Goal: Transaction & Acquisition: Download file/media

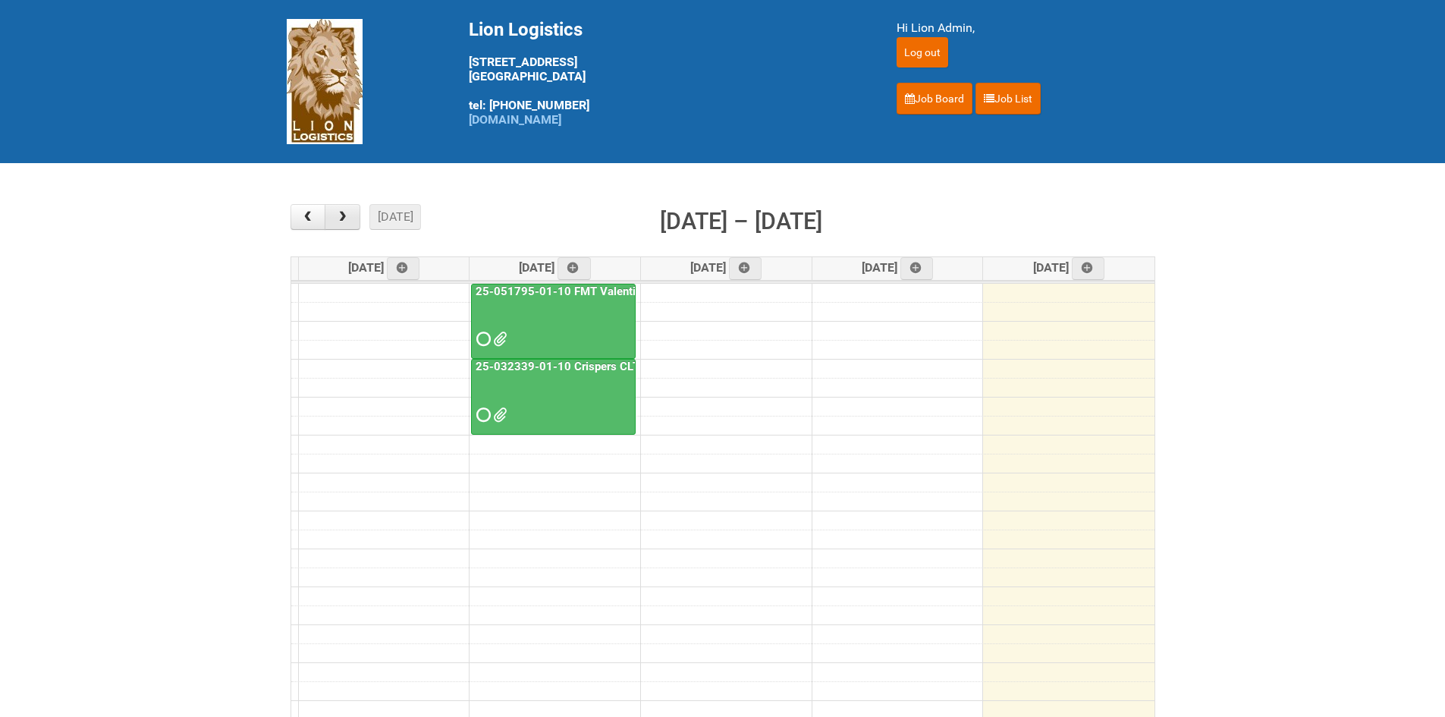
click at [344, 216] on span "button" at bounding box center [342, 217] width 14 height 12
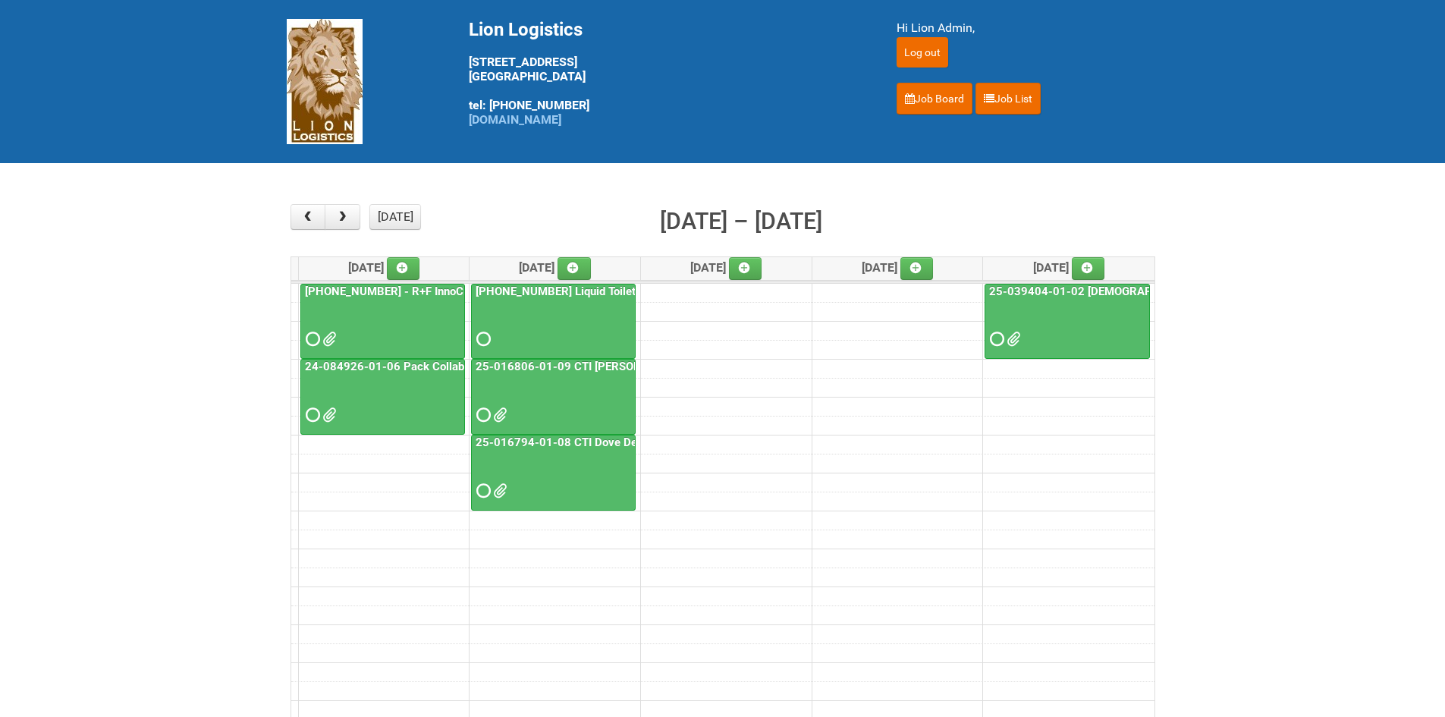
click at [304, 400] on div at bounding box center [383, 401] width 162 height 49
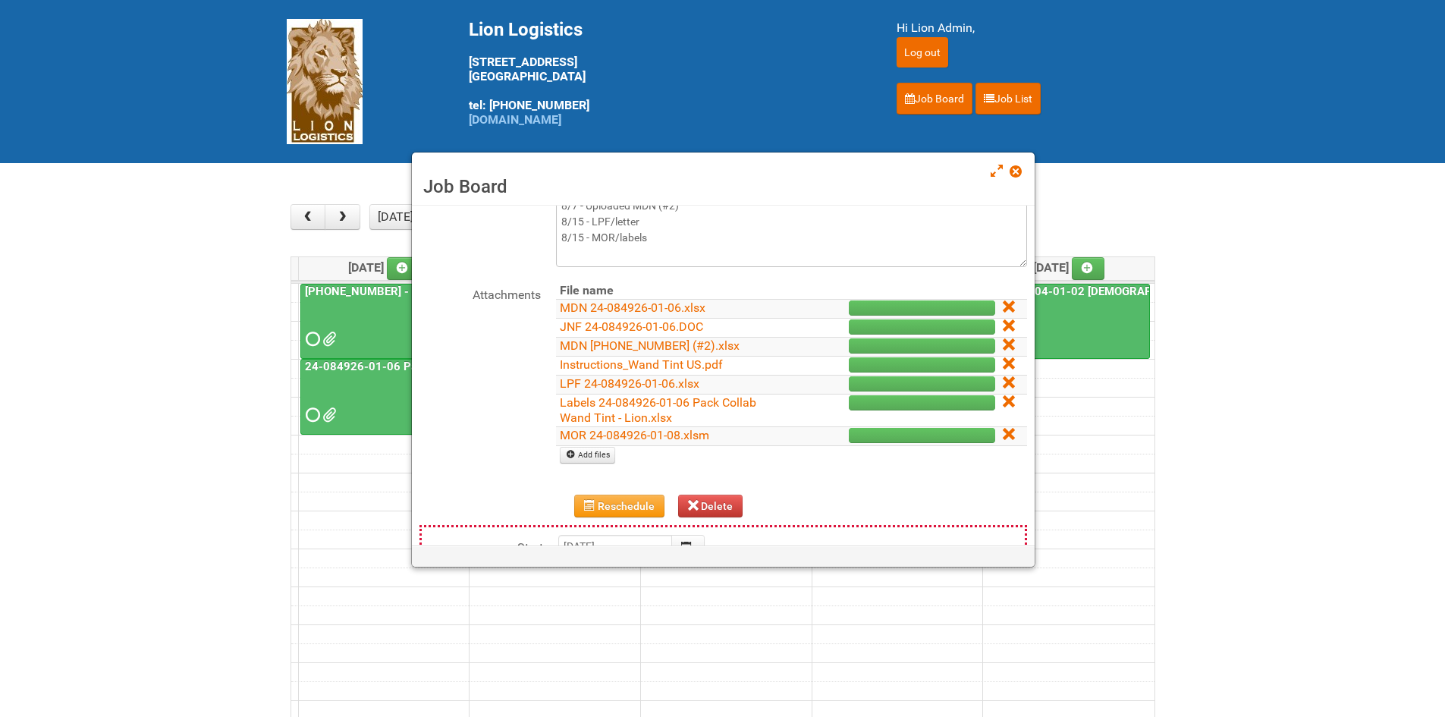
scroll to position [152, 0]
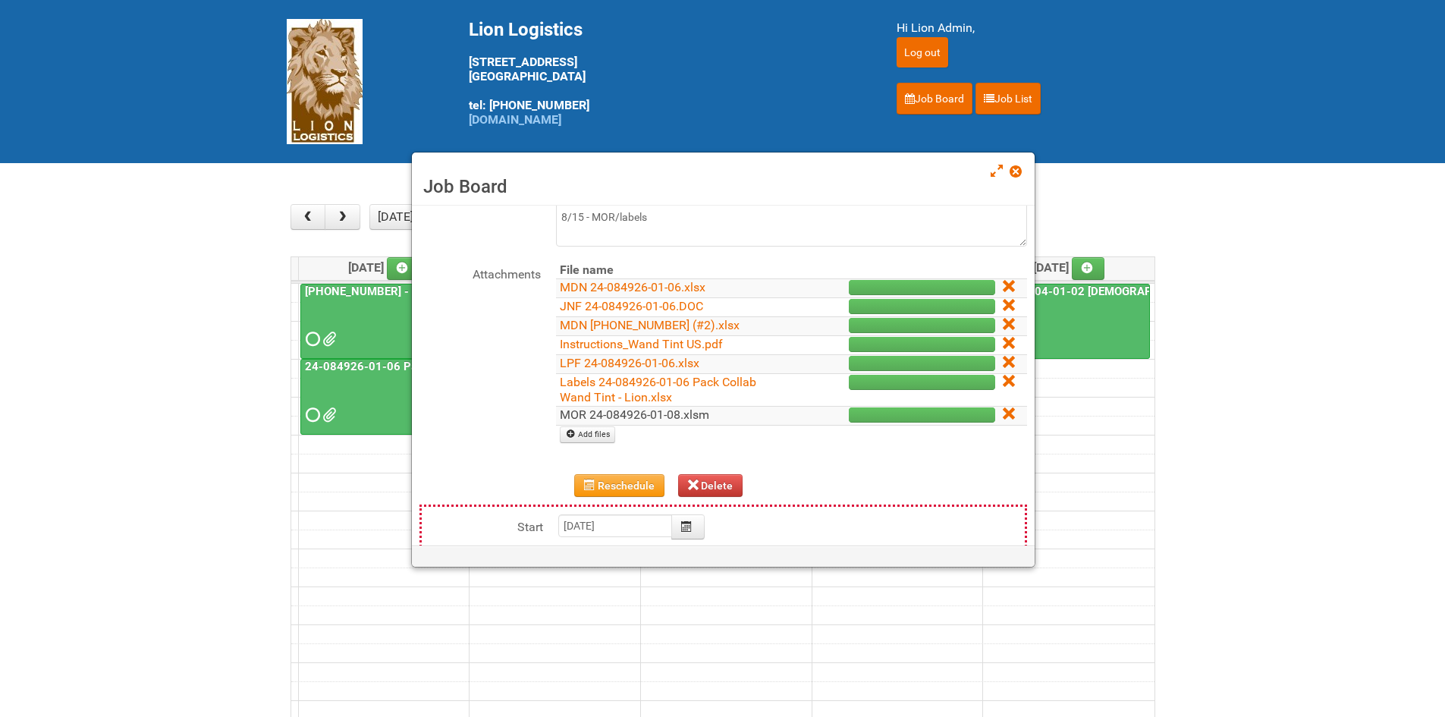
click at [614, 414] on link "MOR 24-084926-01-08.xlsm" at bounding box center [634, 414] width 149 height 14
click at [579, 388] on link "Labels 24-084926-01-06 Pack Collab Wand Tint - Lion.xlsx" at bounding box center [658, 390] width 196 height 30
click at [1016, 174] on span at bounding box center [1014, 171] width 11 height 11
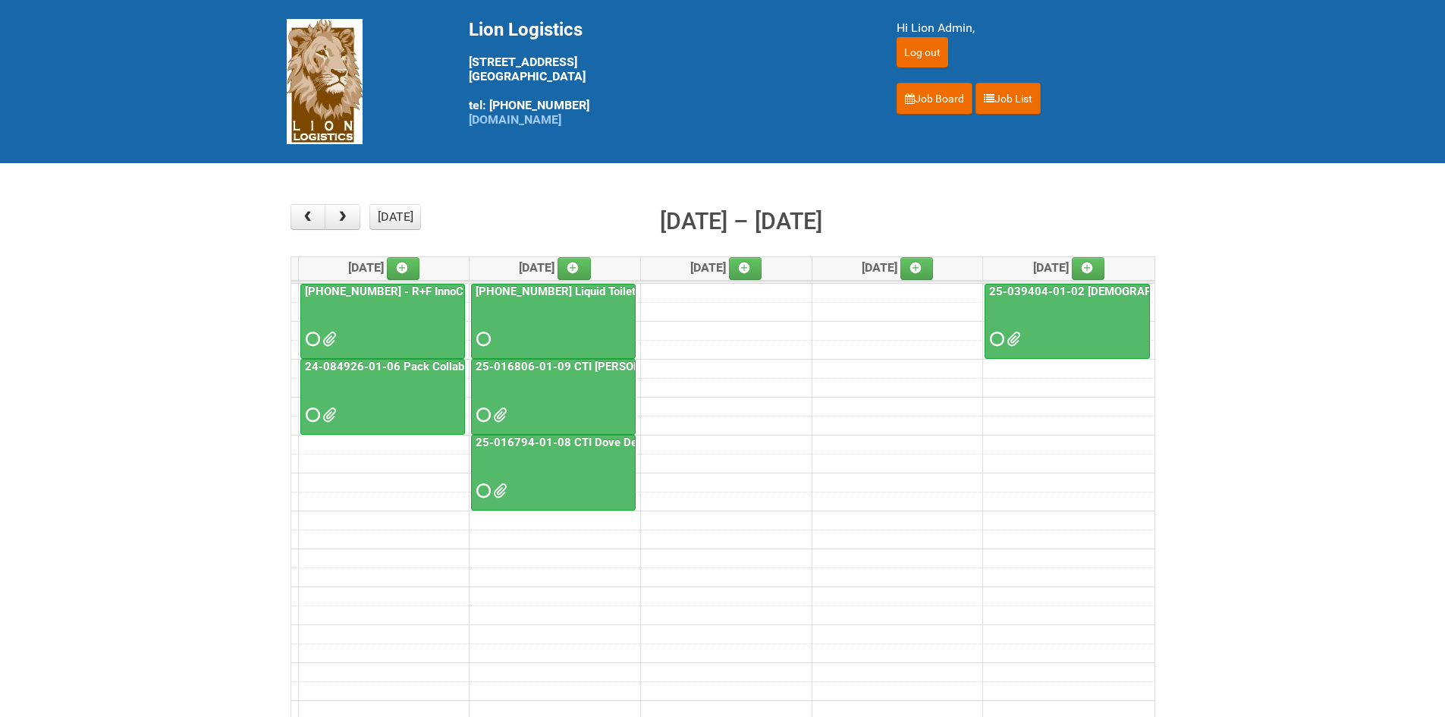
click at [316, 413] on span at bounding box center [311, 415] width 11 height 11
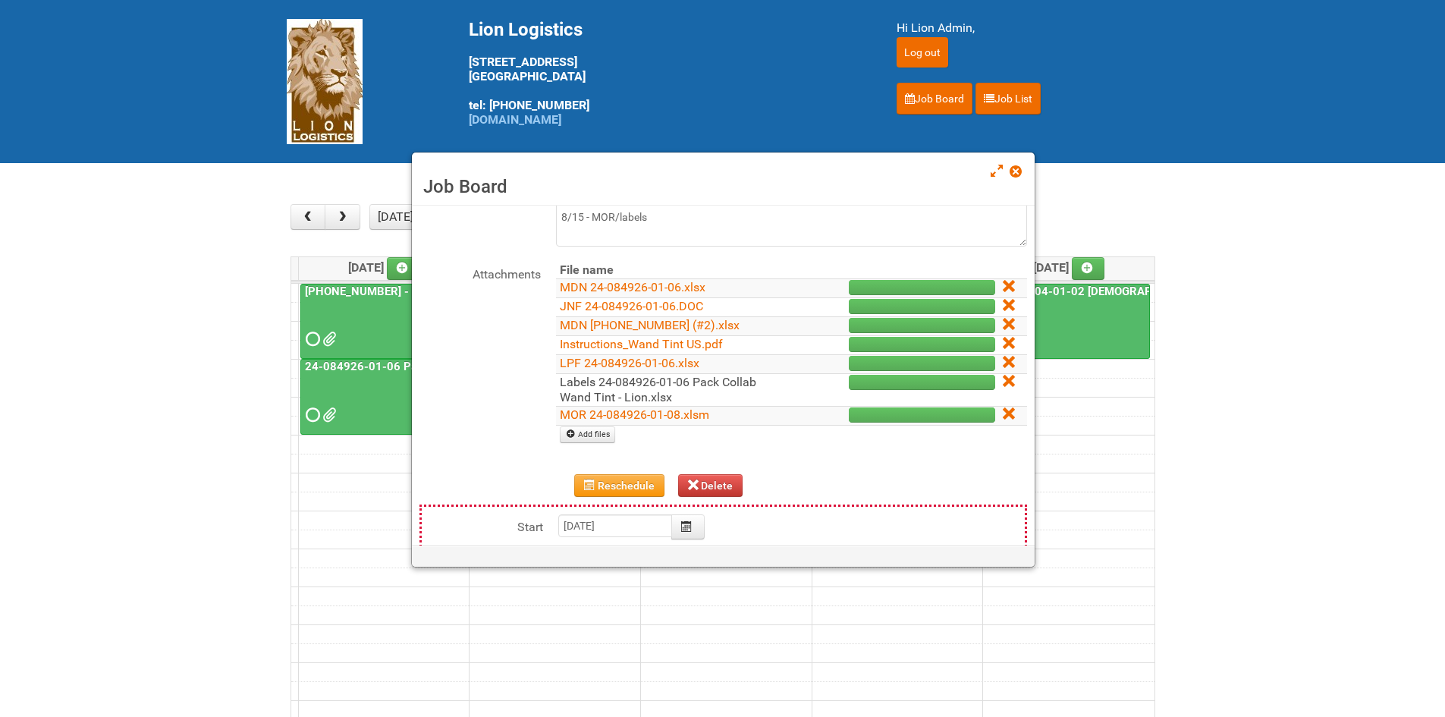
click at [606, 391] on link "Labels 24-084926-01-06 Pack Collab Wand Tint - Lion.xlsx" at bounding box center [658, 390] width 196 height 30
click at [1020, 172] on span at bounding box center [1014, 171] width 11 height 11
